Goal: Book appointment/travel/reservation

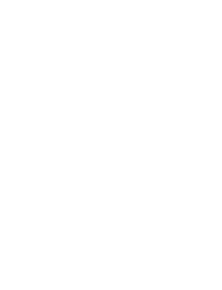
click at [204, 14] on div at bounding box center [202, 12] width 5 height 14
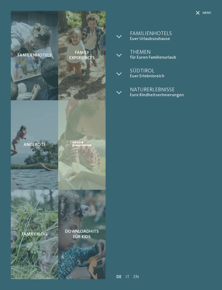
click at [137, 276] on link "EN" at bounding box center [135, 277] width 5 height 4
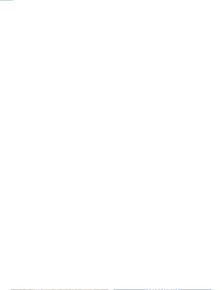
scroll to position [131, 0]
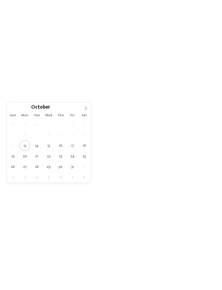
click at [78, 111] on div "October ****" at bounding box center [48, 107] width 62 height 9
click at [82, 111] on span at bounding box center [85, 107] width 9 height 9
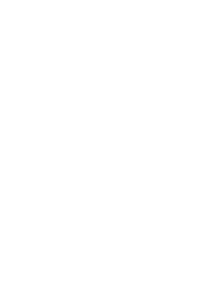
click at [32, 86] on div "02.11.2025" at bounding box center [22, 81] width 30 height 9
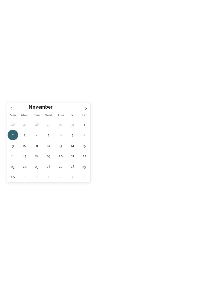
type div "01.11.2025"
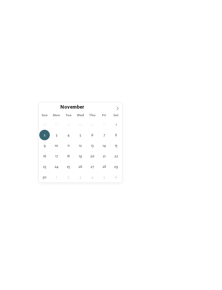
type div "08.11.2025"
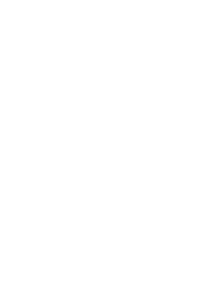
click at [88, 84] on span "Region" at bounding box center [85, 82] width 16 height 4
click at [140, 113] on div "Dolomites" at bounding box center [111, 118] width 70 height 11
click at [145, 176] on div "accept" at bounding box center [111, 181] width 70 height 11
click at [84, 86] on div "Region" at bounding box center [85, 81] width 30 height 9
click at [143, 116] on icon at bounding box center [144, 117] width 4 height 3
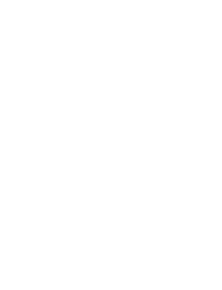
click at [156, 91] on icon at bounding box center [154, 95] width 12 height 9
click at [117, 84] on span "My wishes" at bounding box center [117, 82] width 16 height 4
click at [98, 47] on div "Indoor pool or connecting pool" at bounding box center [67, 52] width 70 height 11
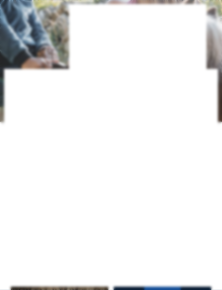
scroll to position [119, 0]
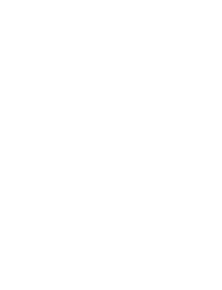
click at [127, 72] on span "Wellness area" at bounding box center [132, 74] width 26 height 4
click at [130, 61] on span "Sauna" at bounding box center [125, 63] width 12 height 4
click at [147, 241] on div "accept" at bounding box center [110, 246] width 157 height 11
click at [211, 89] on icon at bounding box center [211, 93] width 12 height 9
click at [162, 96] on span "Family Experiences" at bounding box center [152, 94] width 25 height 4
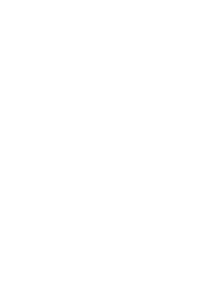
click at [178, 169] on div "Family Experiences LUXURY RETREAT JUST KIDS AND FAMILY" at bounding box center [111, 145] width 222 height 290
click at [199, 98] on link "Find a hotel" at bounding box center [200, 93] width 30 height 9
click at [163, 126] on span "The original home of the Falkensteiner Hotels & Residences" at bounding box center [158, 132] width 78 height 13
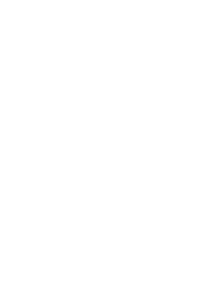
click at [176, 247] on h5 "The Brunner Family" at bounding box center [162, 250] width 87 height 7
click at [57, 106] on span "Alexandra, Charlotte and Isabelle Zuegg" at bounding box center [41, 112] width 50 height 13
click at [64, 106] on h4 "Familienresidence & Suiten Das Grafenstein ****ˢ" at bounding box center [59, 99] width 87 height 14
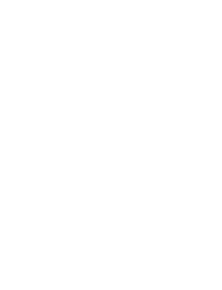
scroll to position [33, 0]
